Goal: Contribute content

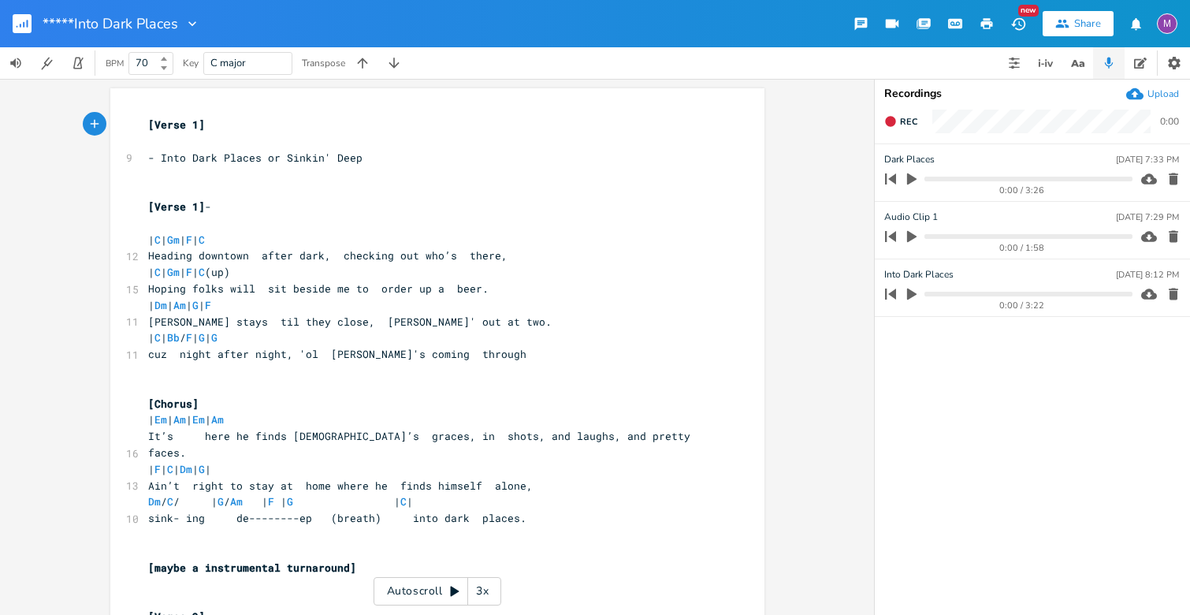
scroll to position [17, 0]
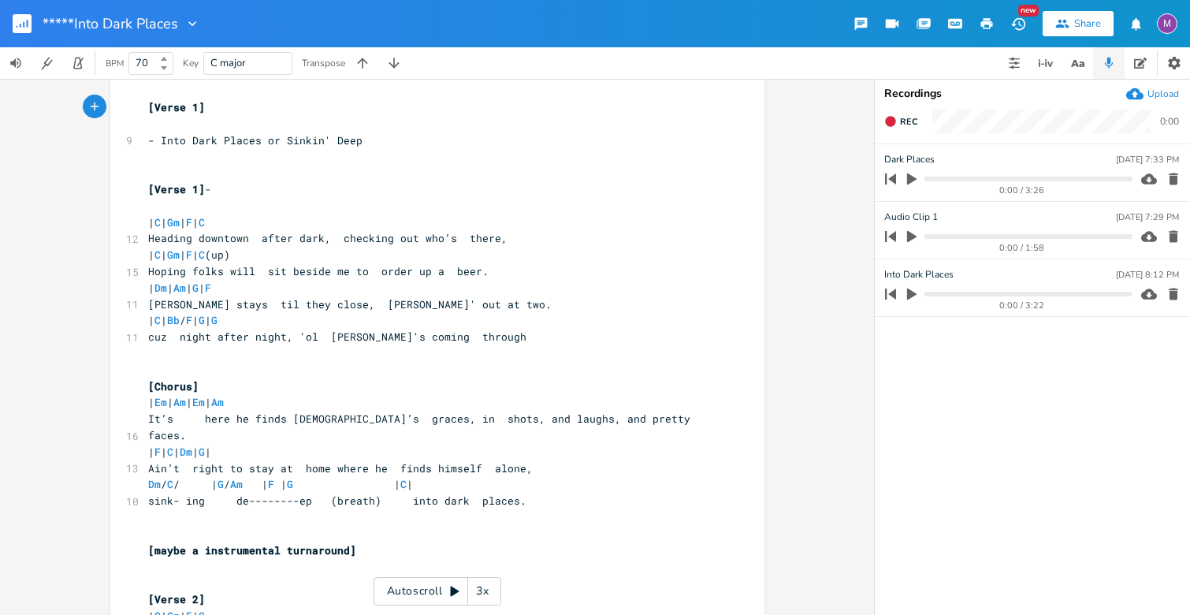
click at [35, 17] on button "button" at bounding box center [29, 24] width 32 height 38
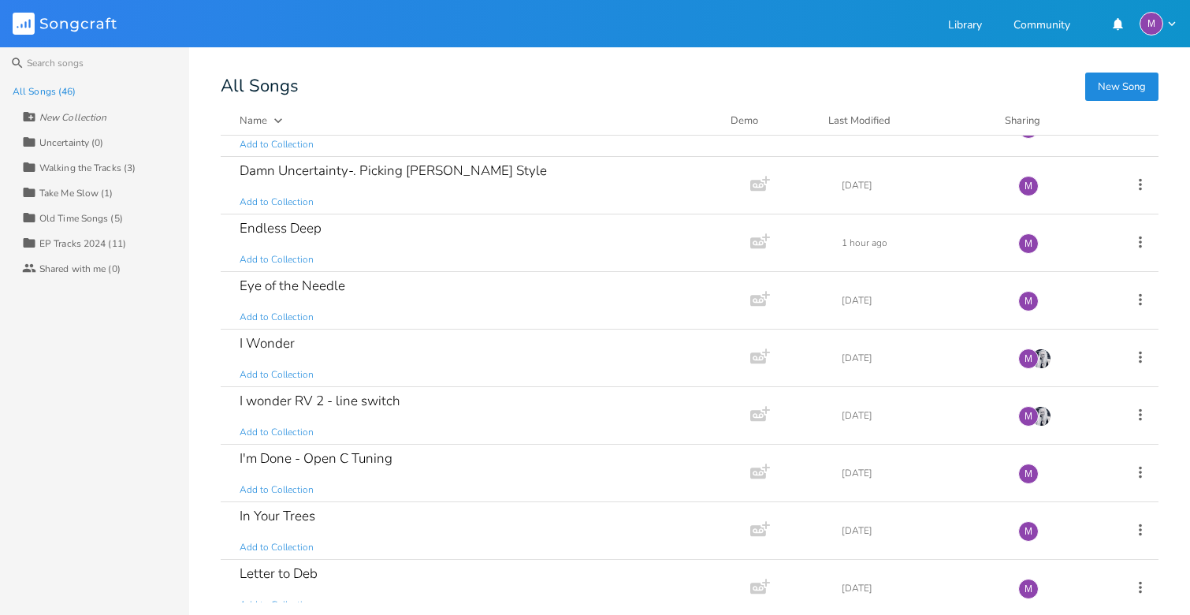
scroll to position [1311, 0]
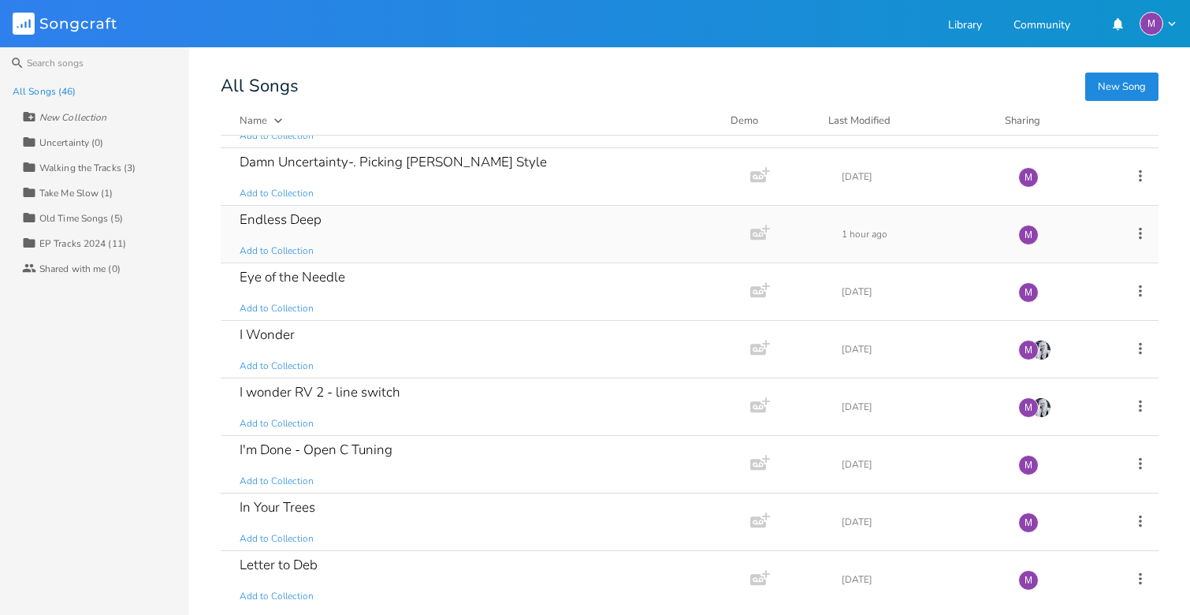
click at [378, 244] on div "Endless Deep Add to Collection" at bounding box center [482, 234] width 485 height 57
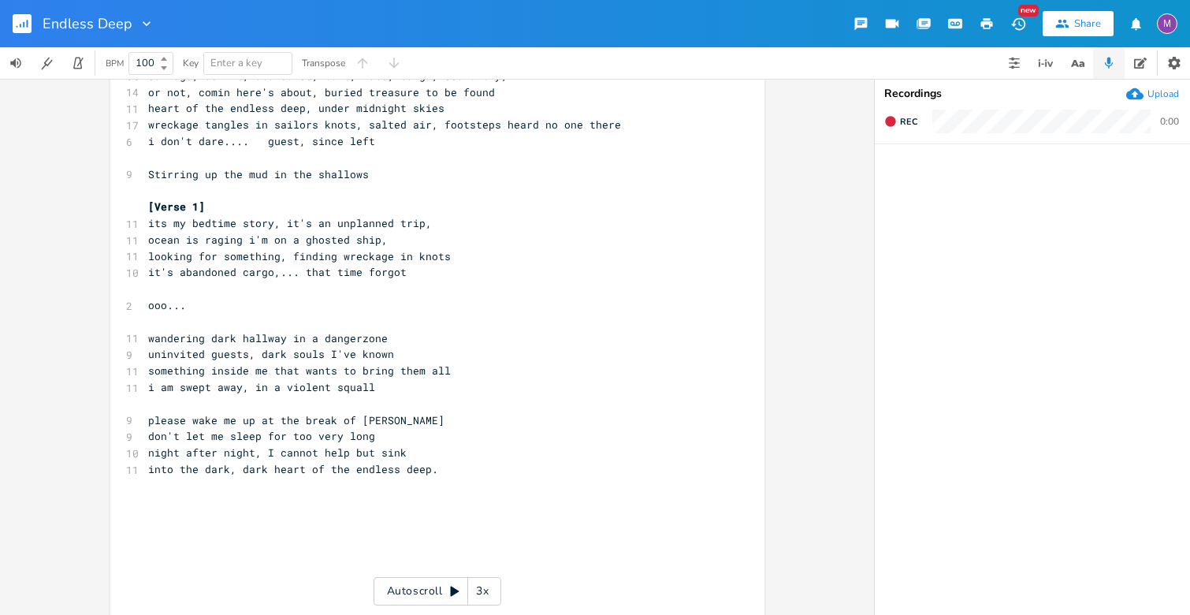
scroll to position [151, 0]
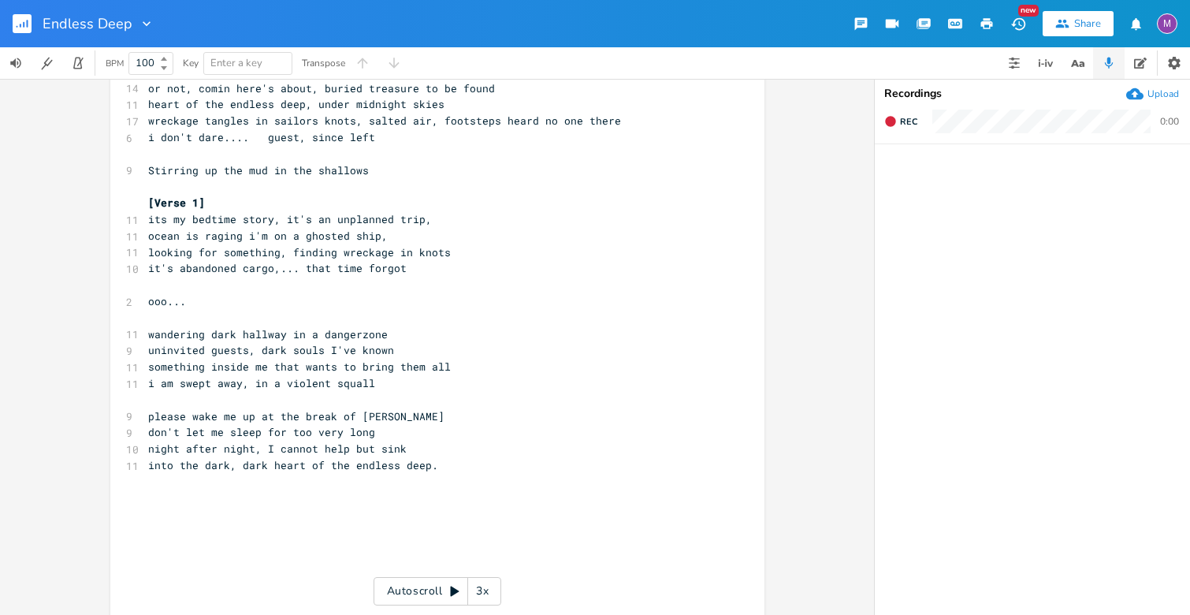
click at [277, 335] on span "wandering dark hallway in a dangerzone" at bounding box center [268, 334] width 240 height 14
type textarea "s"
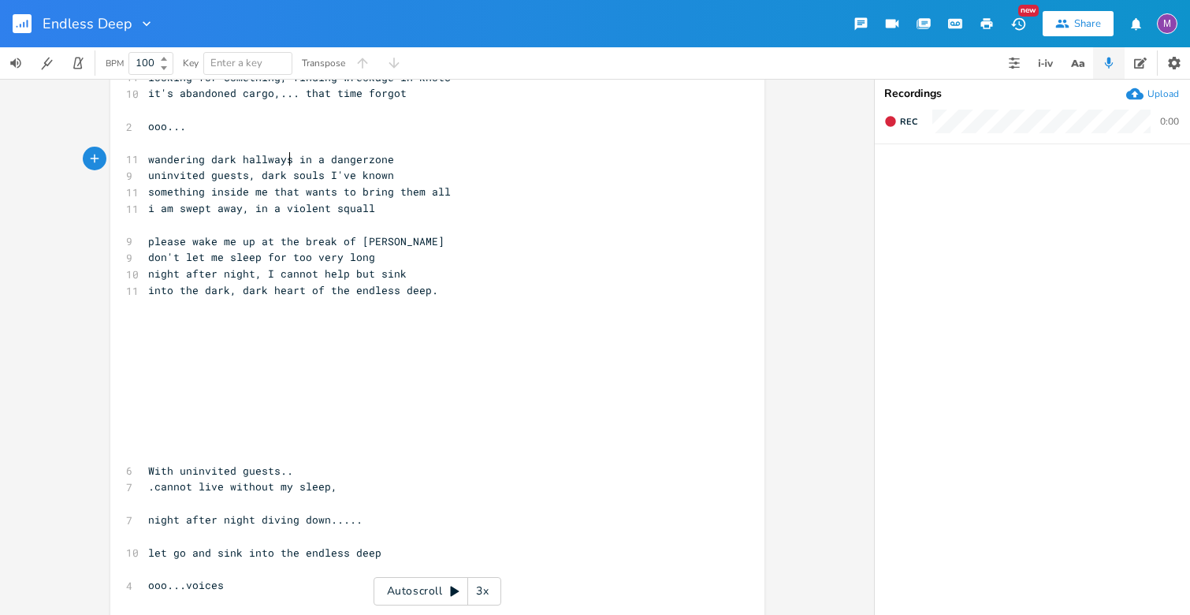
scroll to position [332, 0]
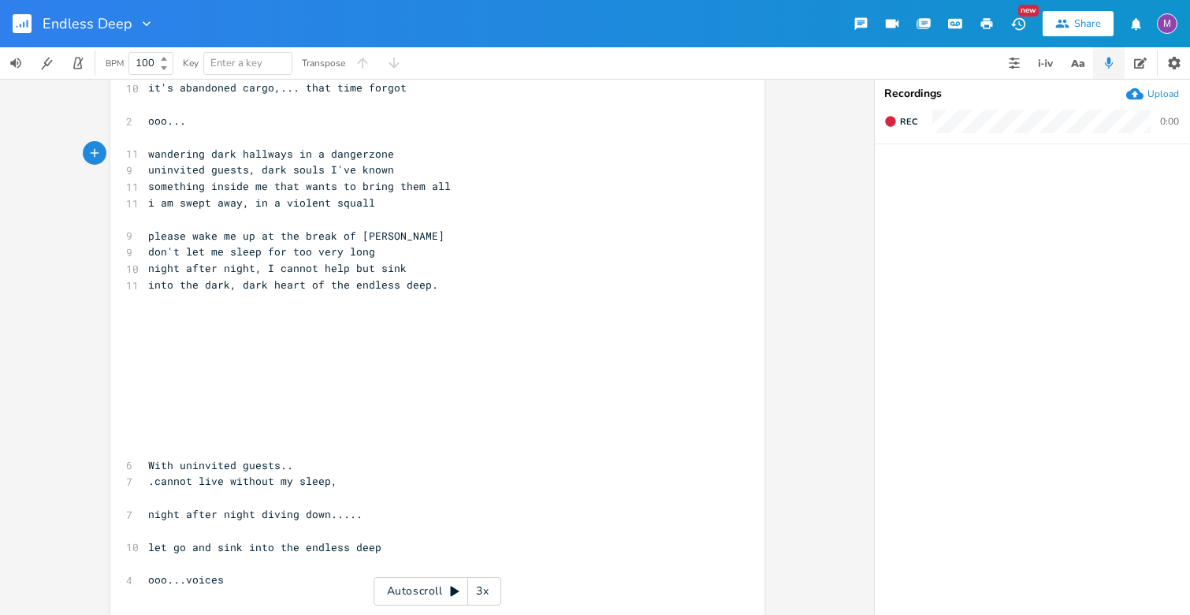
click at [259, 286] on span "into the dark, dark heart of the endless deep." at bounding box center [293, 284] width 290 height 14
type textarea "est"
click at [234, 286] on span "into the dark, darkest heart of the endless deep." at bounding box center [302, 284] width 309 height 14
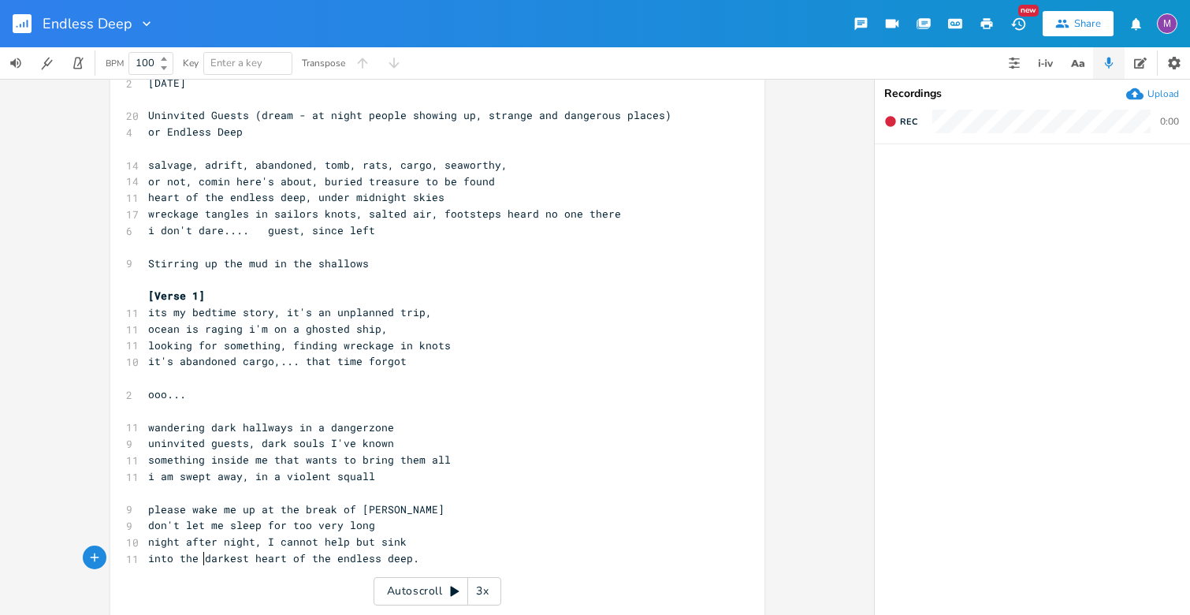
scroll to position [52, 0]
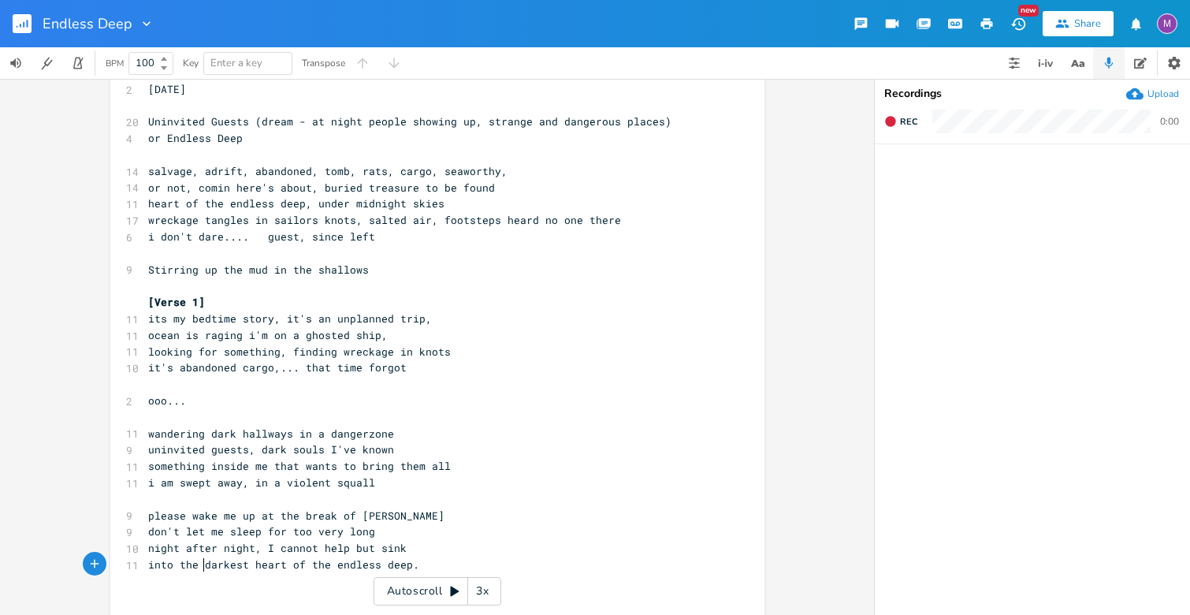
click at [267, 335] on span "ocean is raging i'm on a ghosted ship," at bounding box center [268, 335] width 240 height 14
